Goal: Navigation & Orientation: Find specific page/section

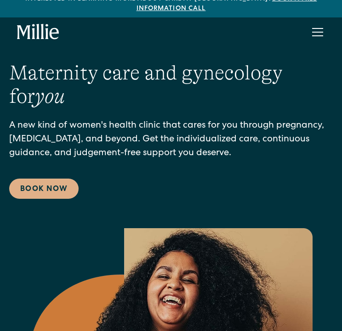
scroll to position [14, 0]
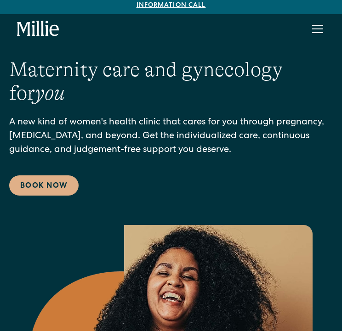
click at [313, 32] on div "menu" at bounding box center [317, 32] width 11 height 1
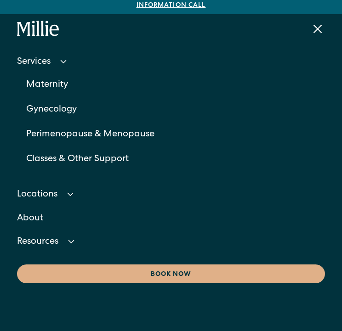
click at [62, 60] on icon at bounding box center [64, 61] width 6 height 3
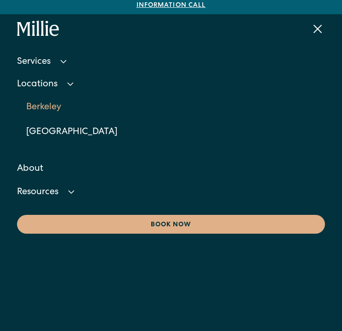
click at [46, 102] on link "Berkeley" at bounding box center [175, 107] width 299 height 25
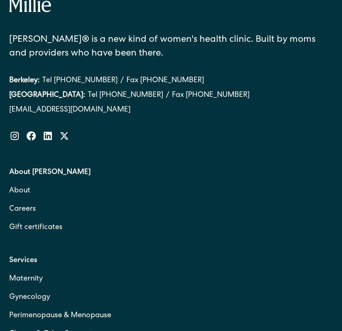
scroll to position [3453, 0]
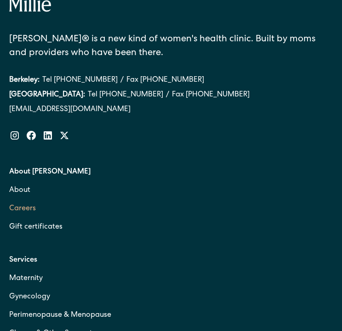
click at [22, 206] on link "Careers" at bounding box center [171, 209] width 324 height 18
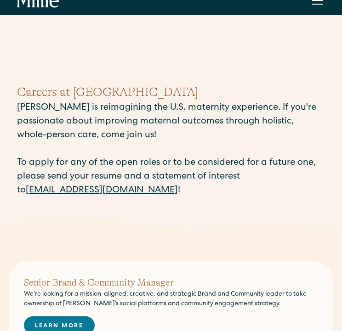
scroll to position [14, 0]
